Goal: Use online tool/utility: Utilize a website feature to perform a specific function

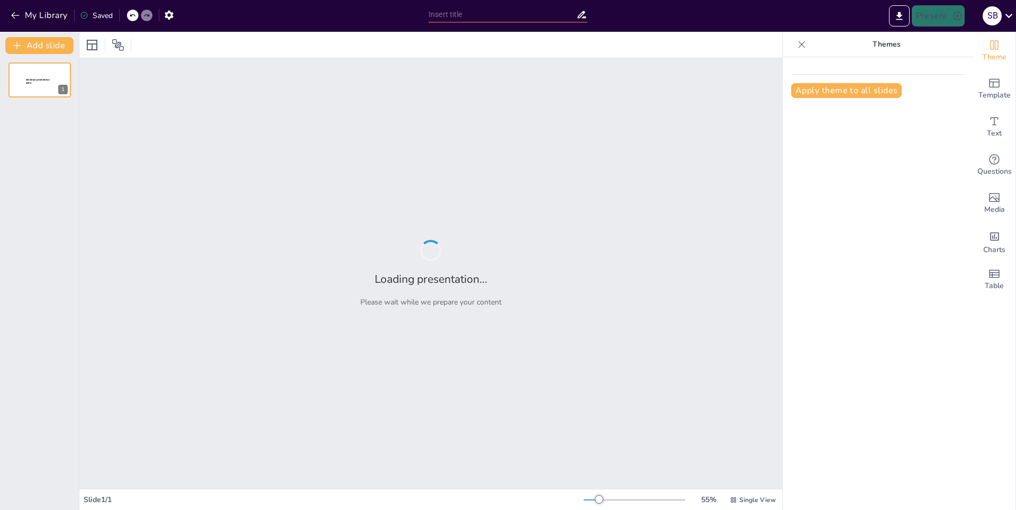
type input "Adaptaciones de los Animales Acuáticos: Supervivencia en el Agua"
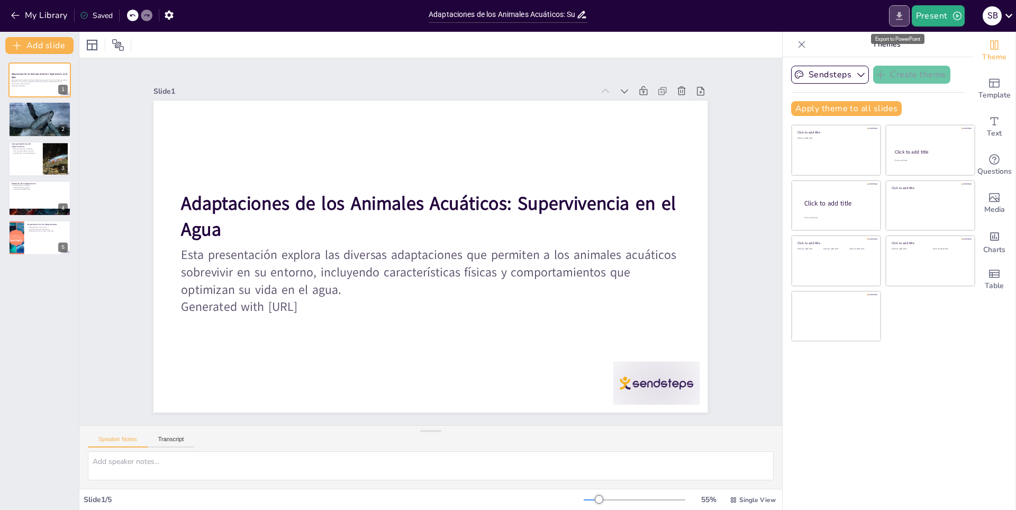
click at [896, 14] on icon "Export to PowerPoint" at bounding box center [899, 16] width 11 height 11
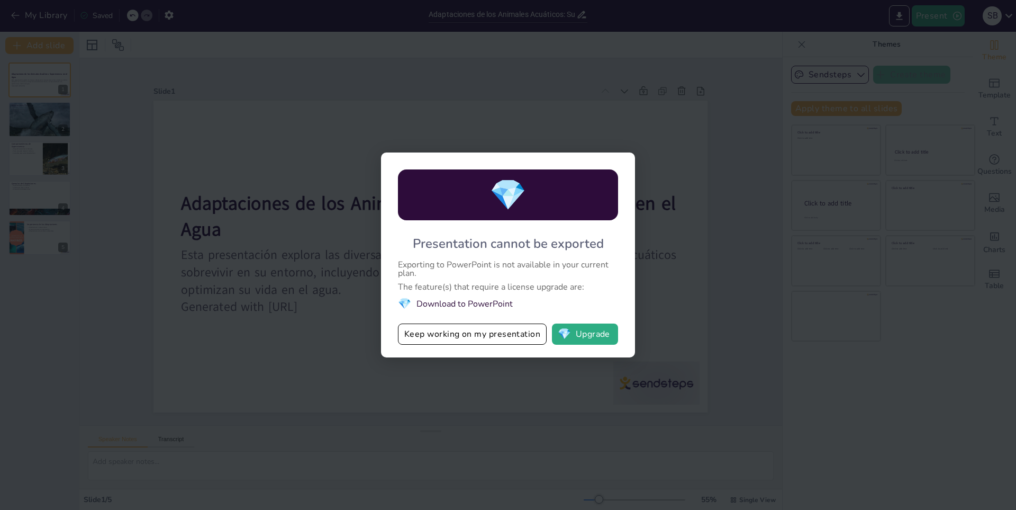
click at [493, 376] on div "💎 Presentation cannot be exported Exporting to PowerPoint is not available in y…" at bounding box center [508, 255] width 1016 height 510
click at [326, 92] on div "💎 Presentation cannot be exported Exporting to PowerPoint is not available in y…" at bounding box center [508, 255] width 1016 height 510
click at [1002, 18] on div "💎 Presentation cannot be exported Exporting to PowerPoint is not available in y…" at bounding box center [508, 255] width 1016 height 510
click at [522, 337] on button "Keep working on my presentation" at bounding box center [472, 333] width 149 height 21
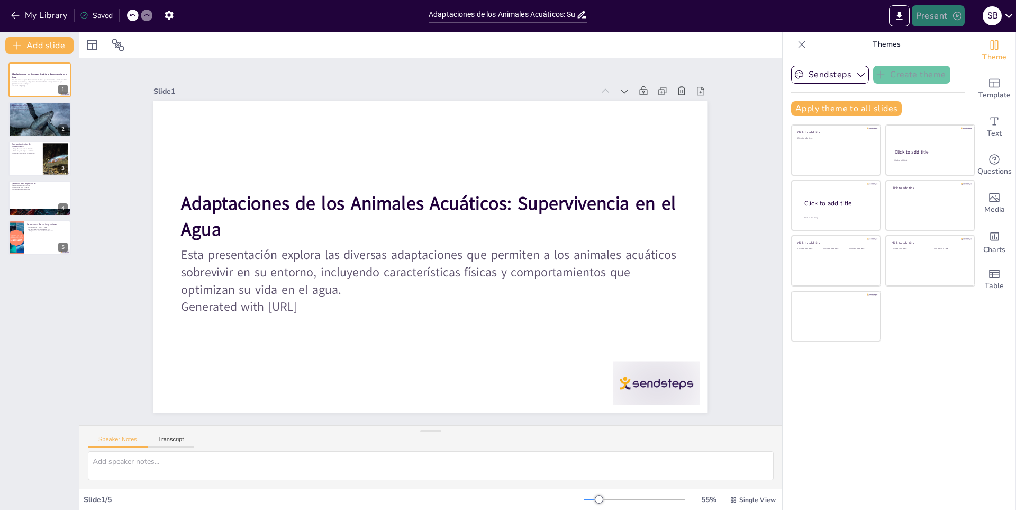
click at [955, 21] on icon "button" at bounding box center [957, 16] width 11 height 11
click at [748, 92] on div at bounding box center [508, 255] width 1016 height 510
